Goal: Task Accomplishment & Management: Manage account settings

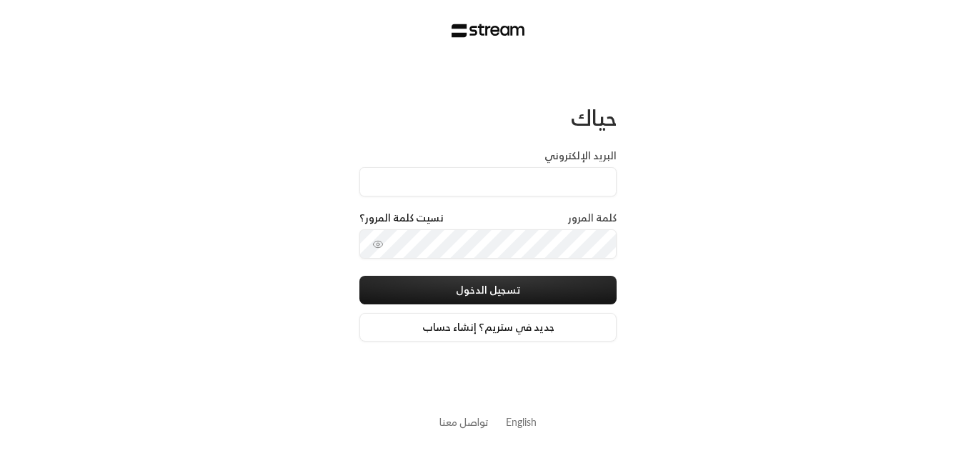
click at [533, 214] on div "كلمة المرور نسيت كلمة المرور؟" at bounding box center [487, 220] width 257 height 19
click at [577, 217] on label "كلمة المرور" at bounding box center [592, 218] width 49 height 14
click at [564, 159] on label "البريد الإلكتروني" at bounding box center [580, 156] width 72 height 14
click at [564, 167] on input "البريد الإلكتروني" at bounding box center [487, 181] width 257 height 29
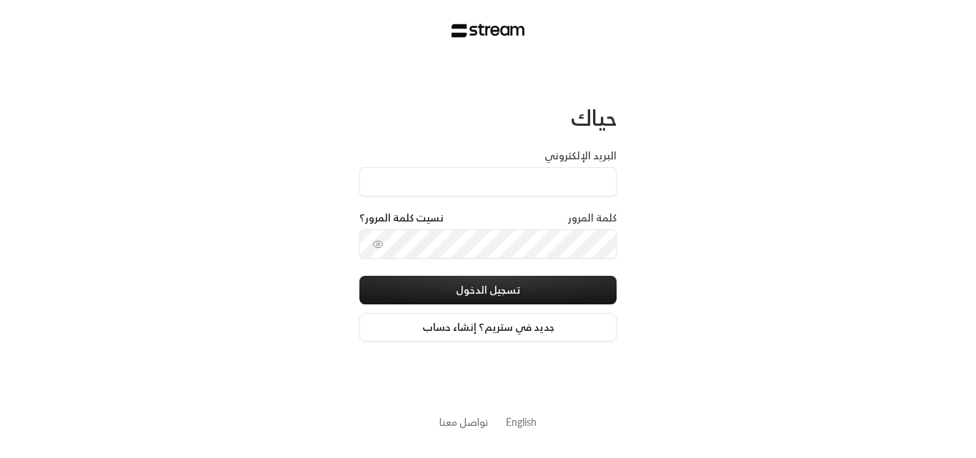
click at [563, 164] on div "البريد الإلكتروني" at bounding box center [487, 173] width 257 height 48
type input "[PERSON_NAME][DOMAIN_NAME][EMAIL_ADDRESS][DOMAIN_NAME]"
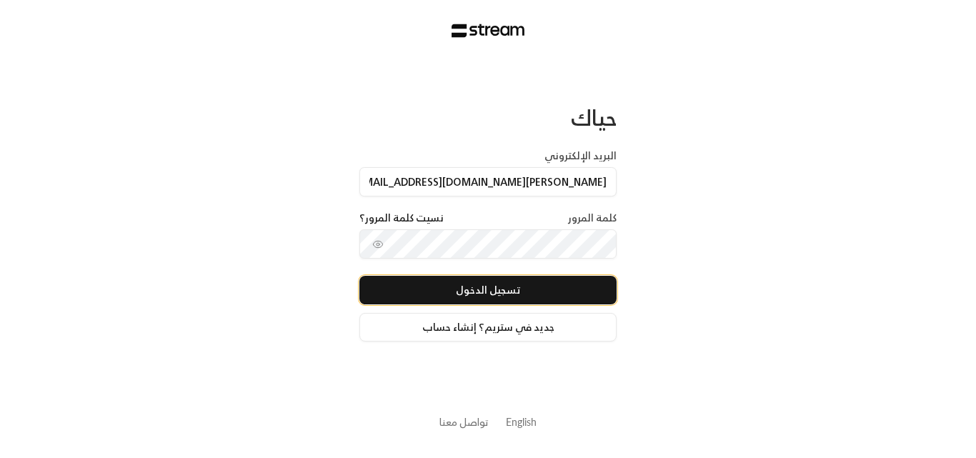
click at [503, 291] on button "تسجيل الدخول" at bounding box center [487, 290] width 257 height 29
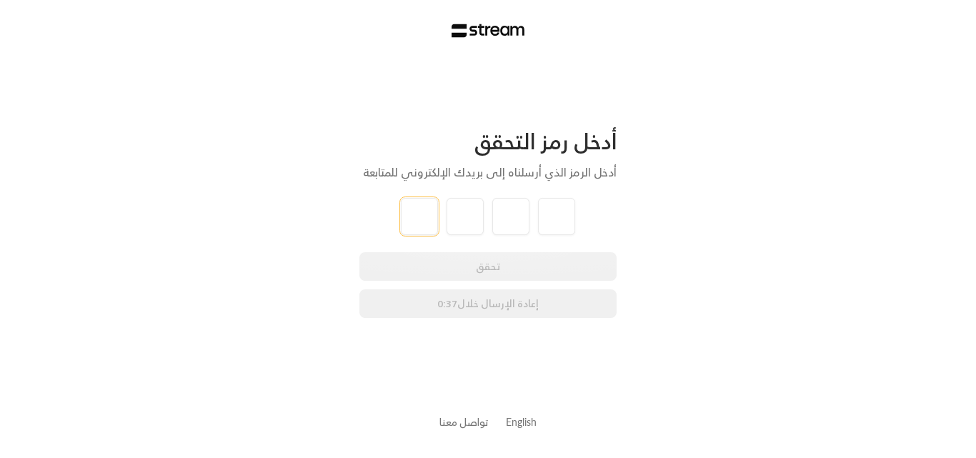
type input "9"
type input "6"
type input "3"
